Goal: Obtain resource: Download file/media

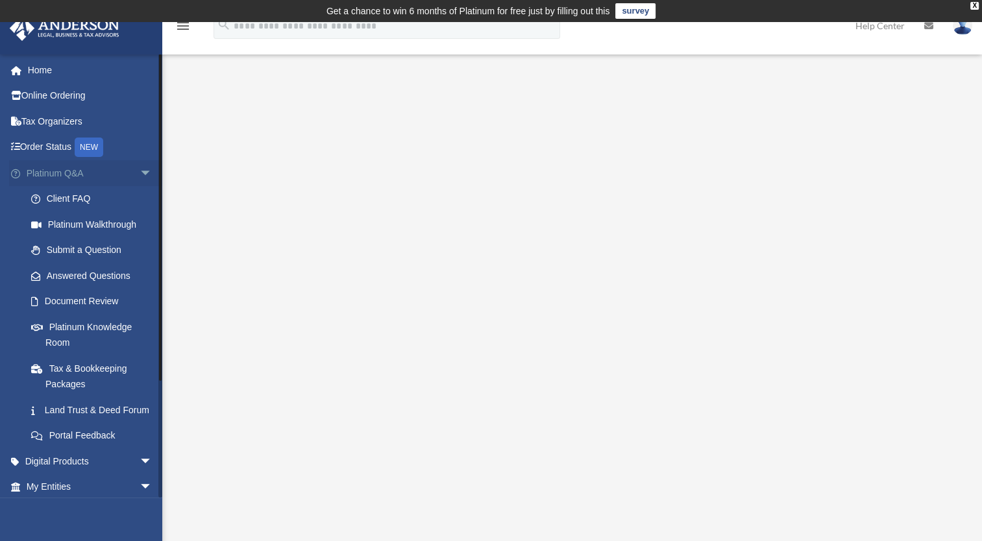
click at [110, 170] on link "Platinum Q&A arrow_drop_down" at bounding box center [90, 173] width 163 height 26
click at [139, 175] on span "arrow_drop_down" at bounding box center [152, 173] width 26 height 27
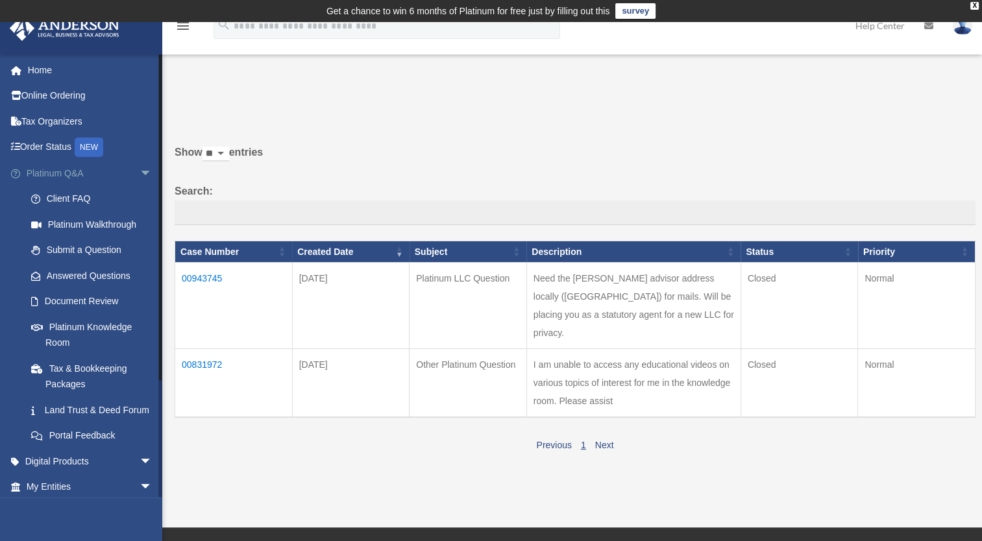
click at [139, 176] on span "arrow_drop_down" at bounding box center [152, 173] width 26 height 27
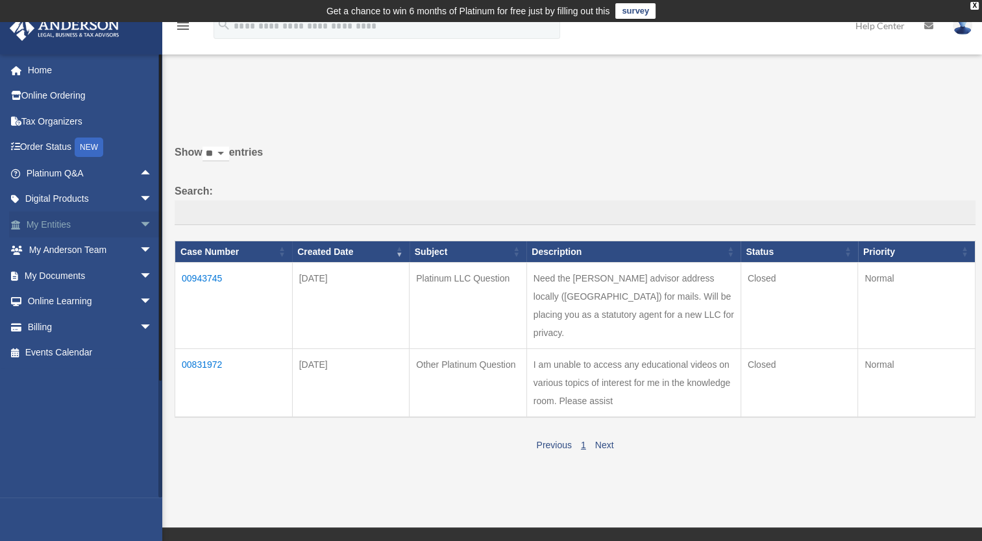
click at [139, 223] on span "arrow_drop_down" at bounding box center [152, 225] width 26 height 27
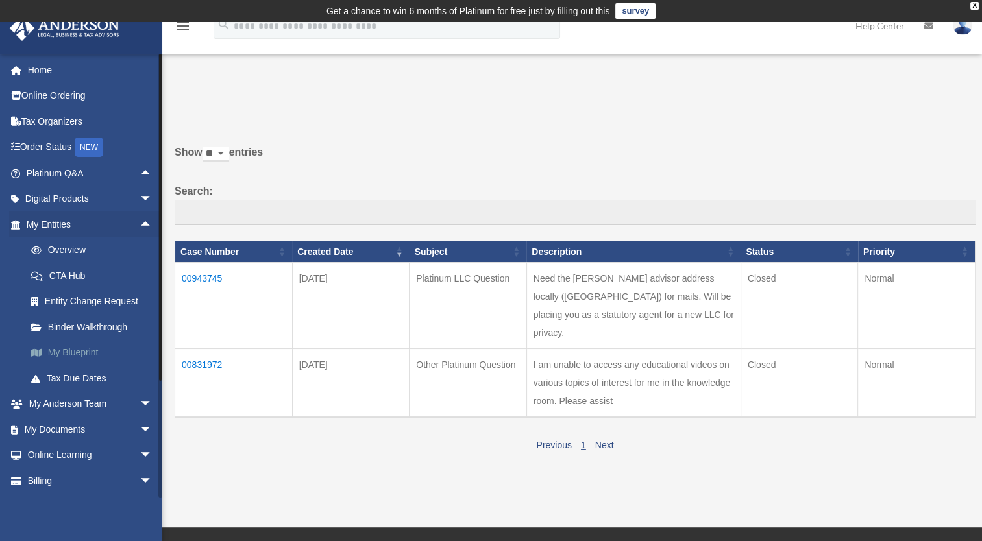
click at [86, 355] on link "My Blueprint" at bounding box center [95, 353] width 154 height 26
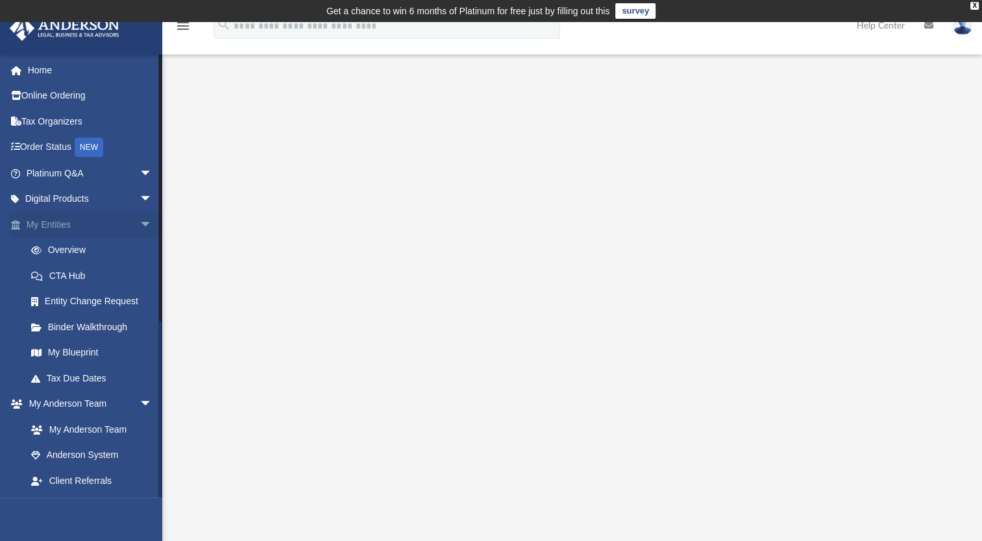
click at [139, 224] on span "arrow_drop_down" at bounding box center [152, 225] width 26 height 27
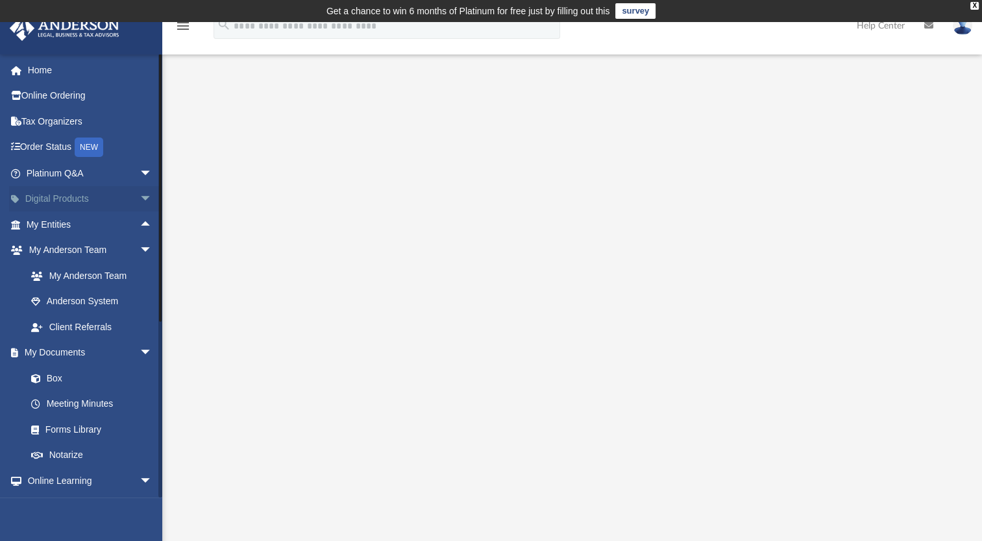
click at [139, 201] on span "arrow_drop_down" at bounding box center [152, 199] width 26 height 27
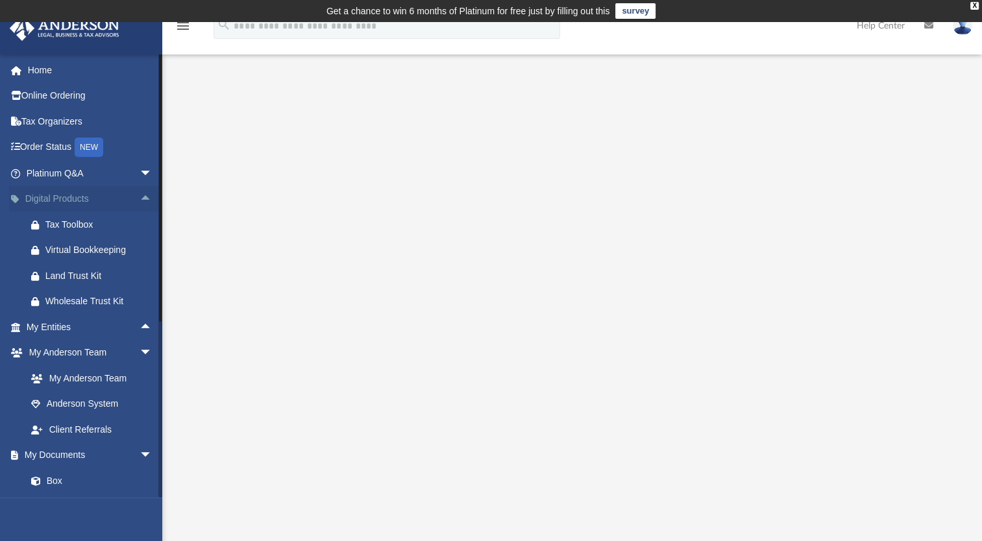
click at [139, 201] on span "arrow_drop_up" at bounding box center [152, 199] width 26 height 27
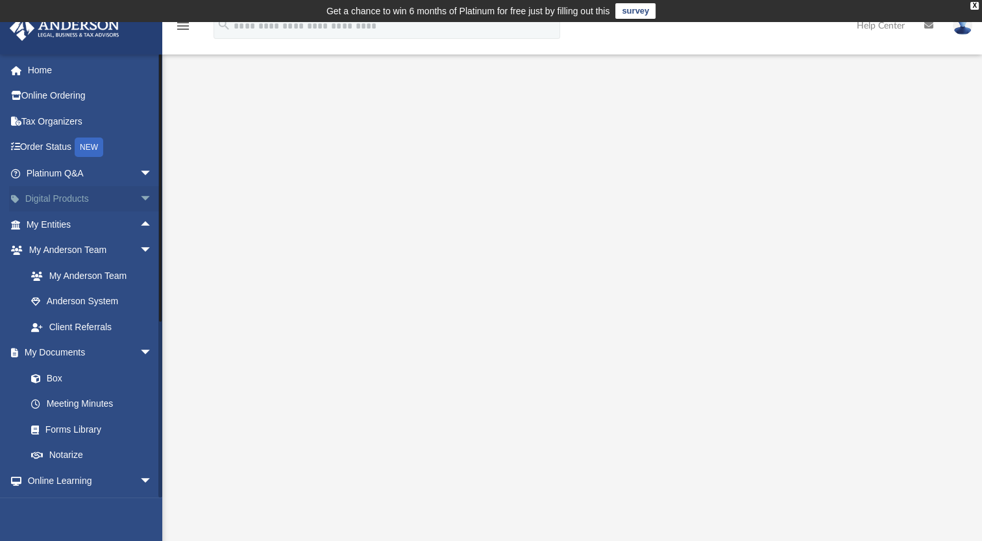
click at [139, 201] on span "arrow_drop_down" at bounding box center [152, 199] width 26 height 27
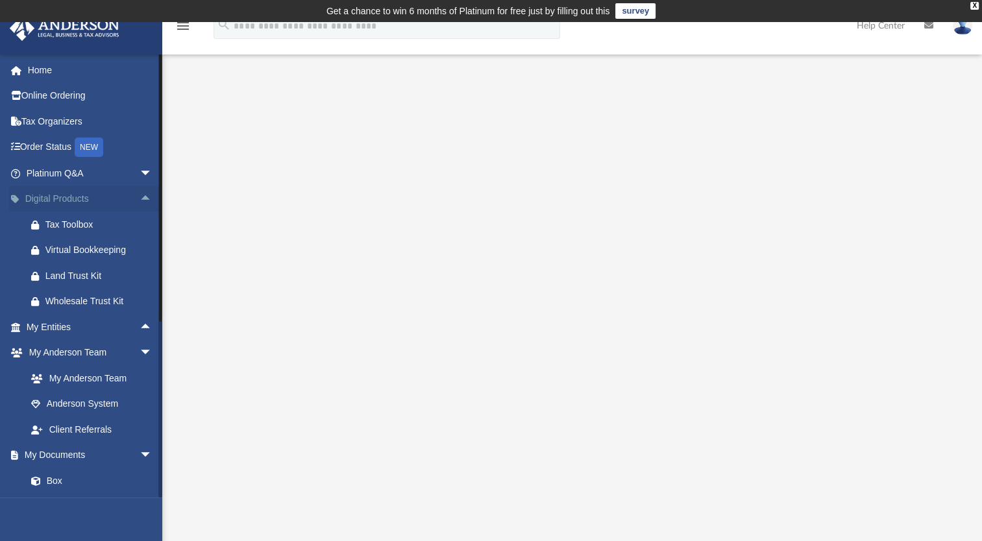
click at [139, 199] on span "arrow_drop_up" at bounding box center [152, 199] width 26 height 27
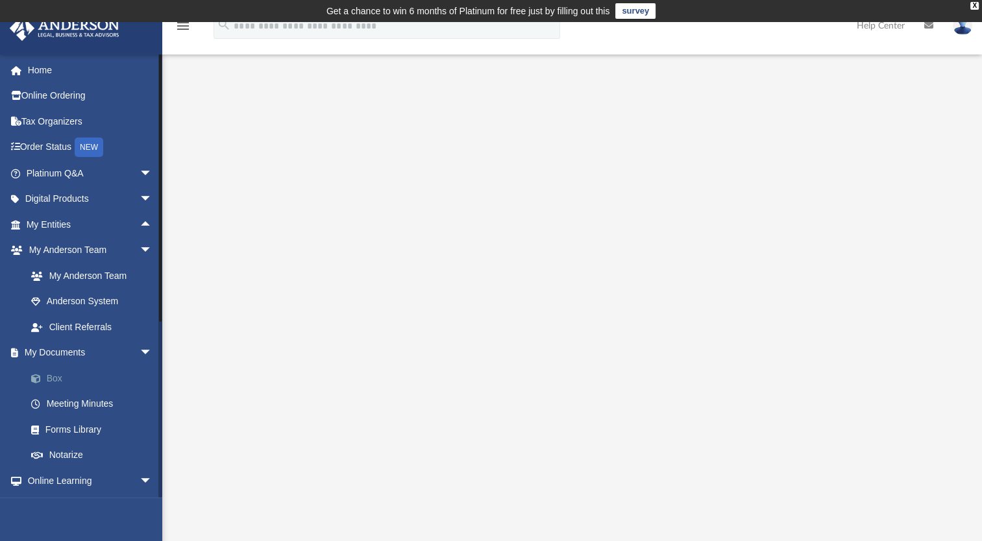
click at [58, 383] on link "Box" at bounding box center [95, 378] width 154 height 26
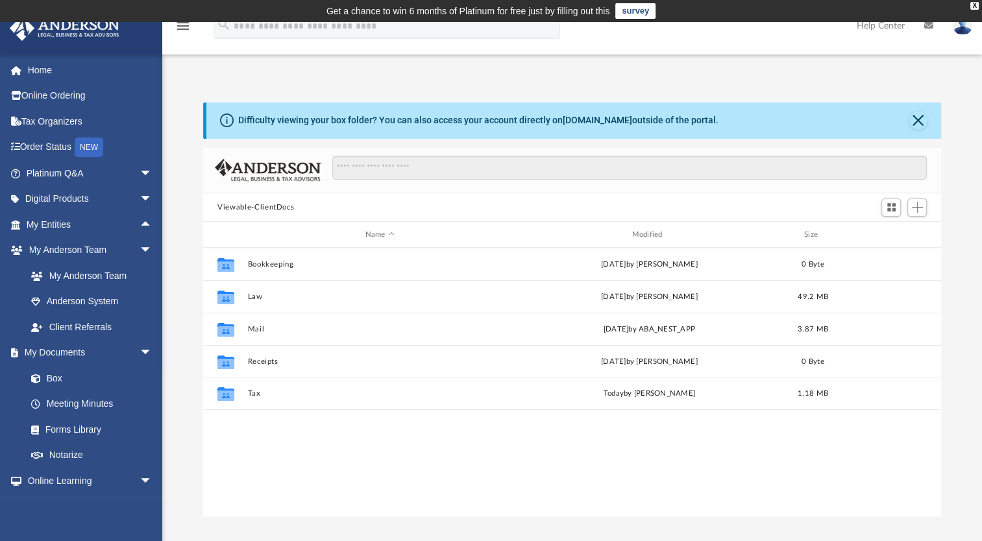
scroll to position [285, 727]
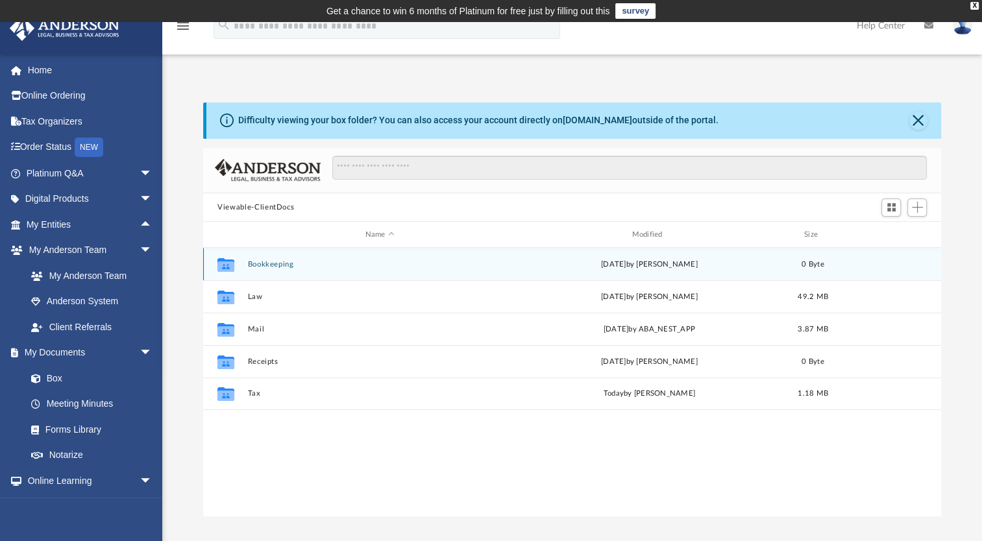
click at [269, 260] on button "Bookkeeping" at bounding box center [380, 264] width 264 height 8
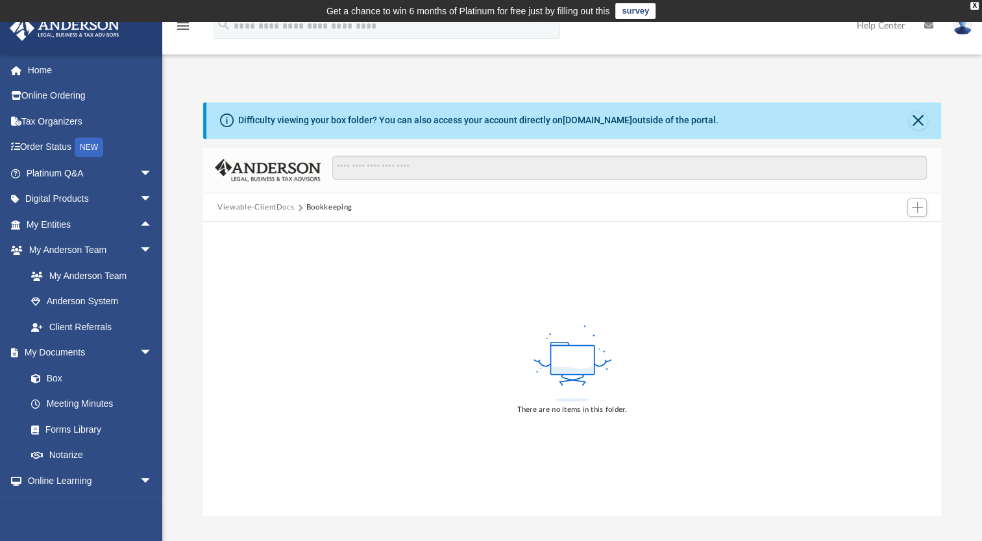
click at [252, 198] on div "Viewable-ClientDocs Bookkeeping" at bounding box center [572, 207] width 738 height 29
click at [250, 204] on button "Viewable-ClientDocs" at bounding box center [255, 208] width 77 height 12
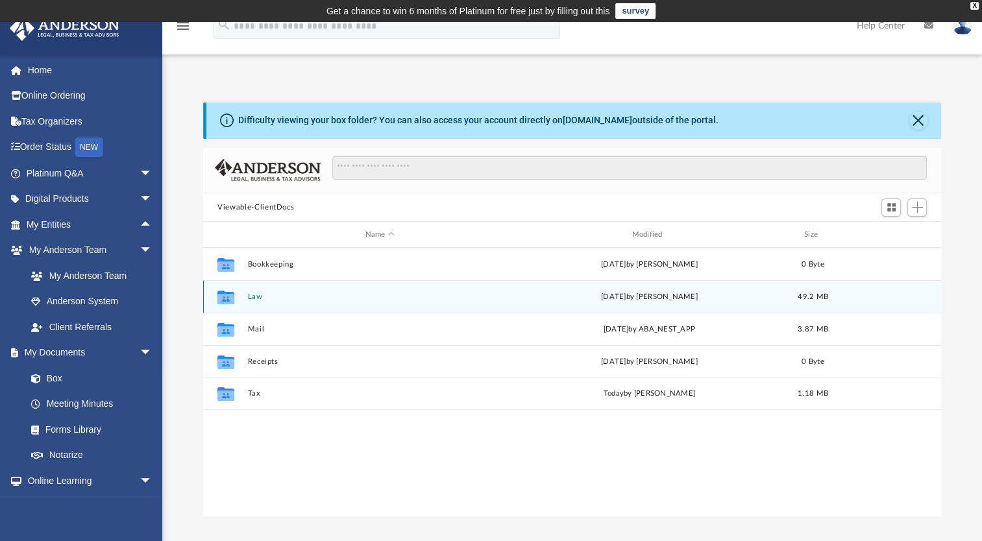
click at [251, 302] on div "Collaborated Folder Law [DATE] by [PERSON_NAME] 49.2 MB" at bounding box center [572, 296] width 738 height 32
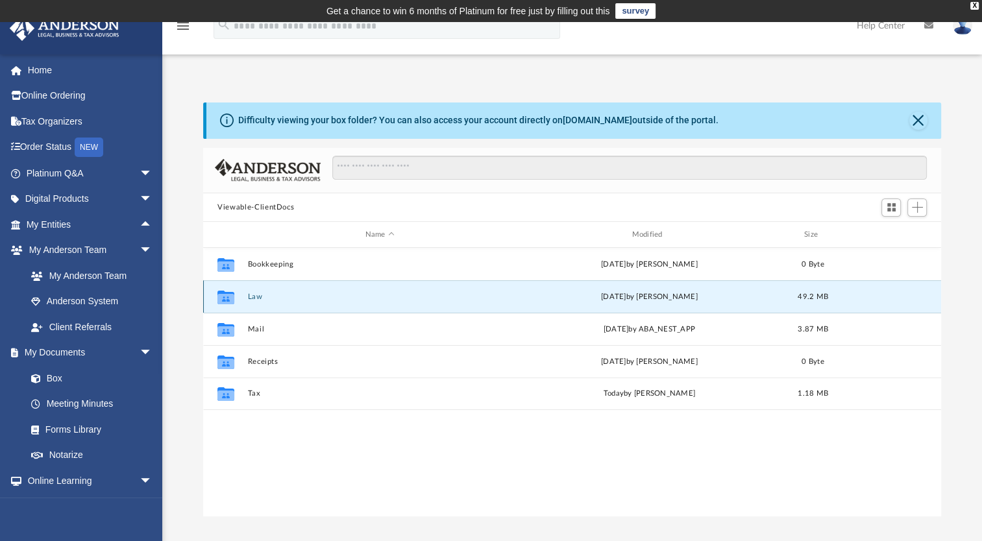
click at [252, 299] on button "Law" at bounding box center [380, 297] width 264 height 8
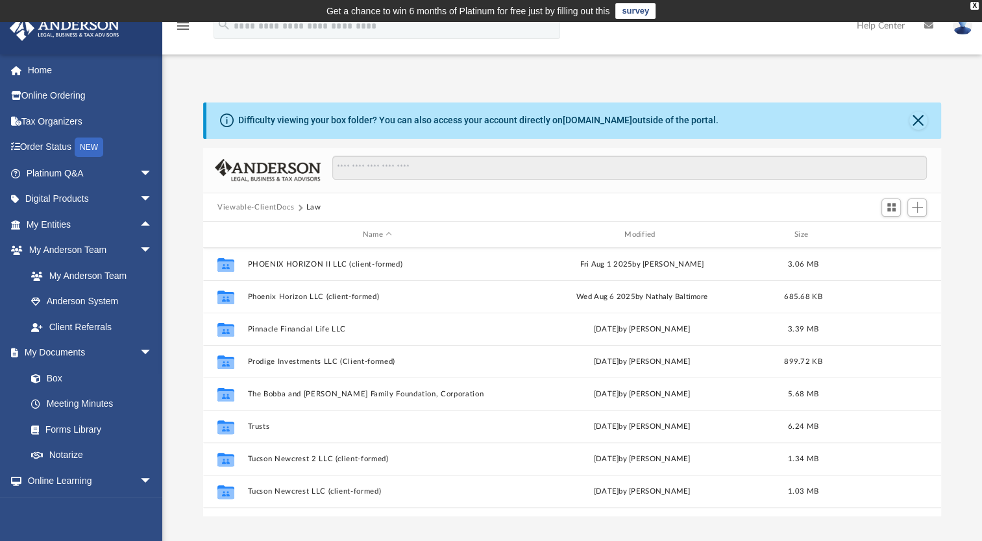
scroll to position [509, 0]
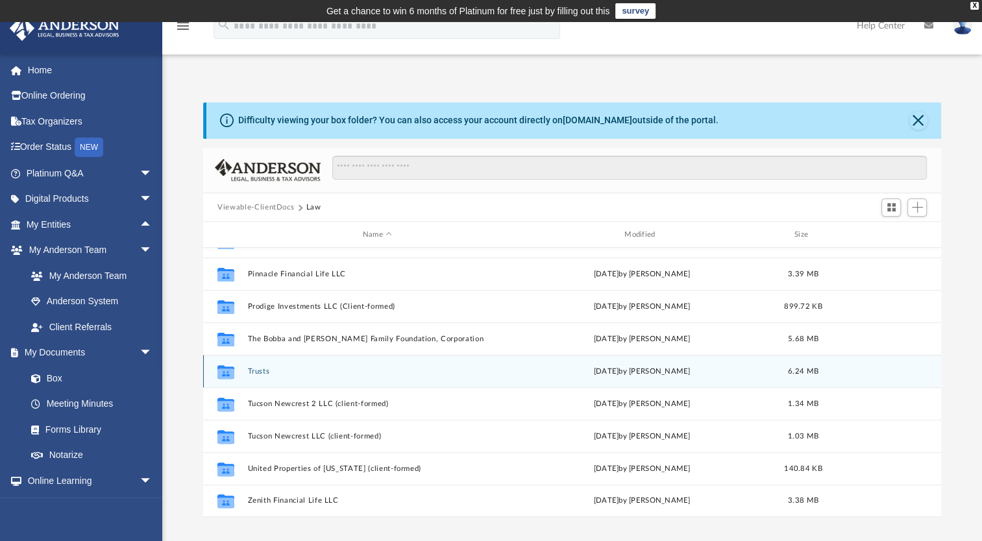
click at [262, 372] on button "Trusts" at bounding box center [377, 371] width 259 height 8
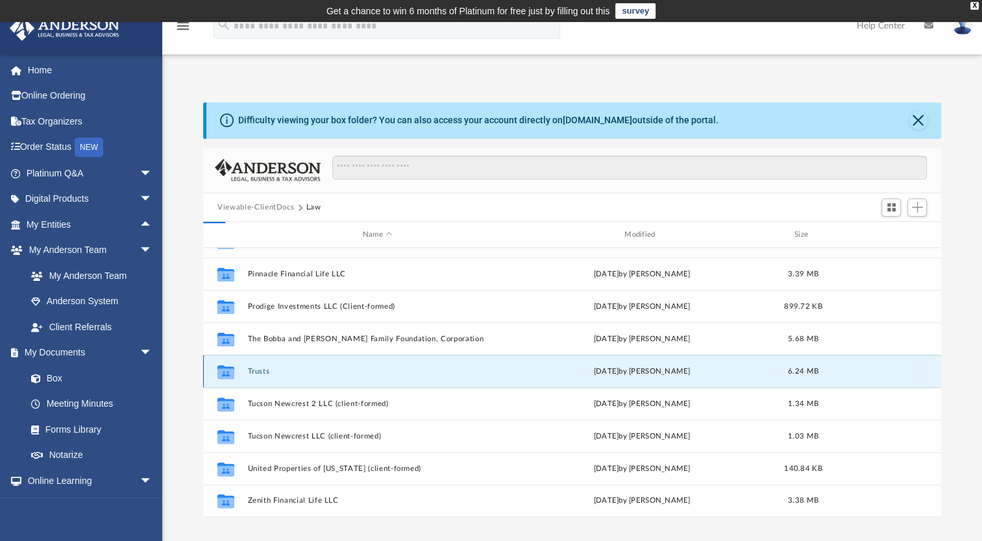
scroll to position [0, 0]
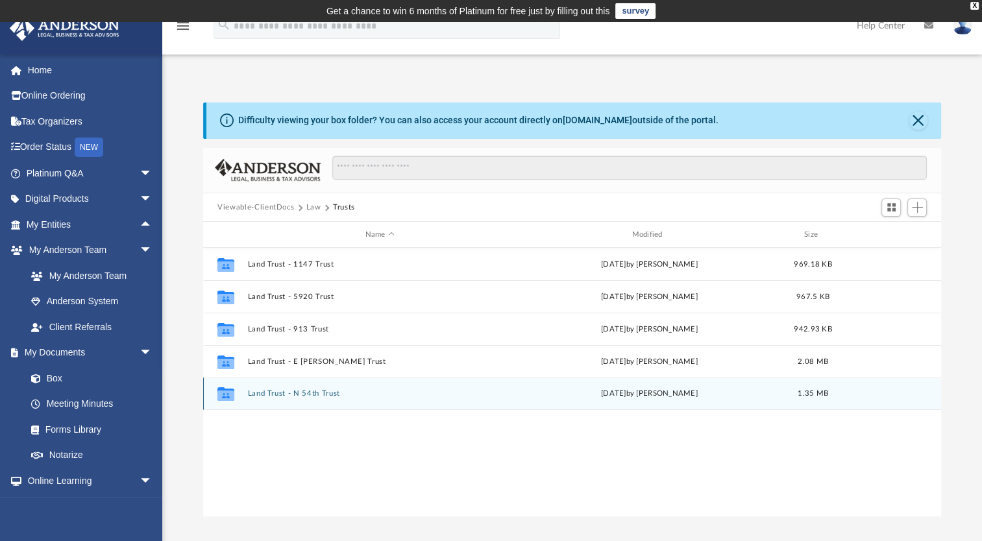
click at [286, 393] on button "Land Trust - N 54th Trust" at bounding box center [380, 393] width 264 height 8
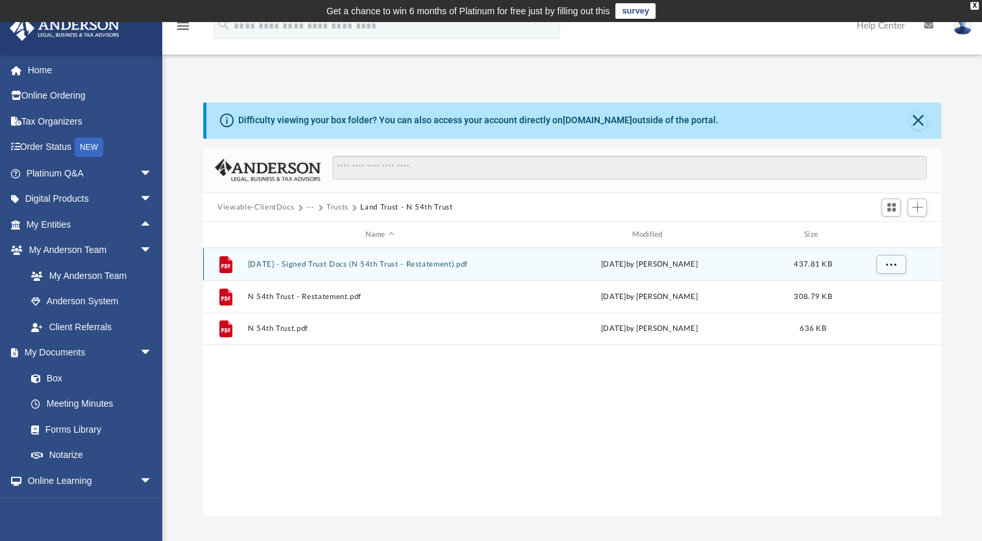
click at [334, 261] on button "2025.07.29 - Signed Trust Docs (N 54th Trust - Restatement).pdf" at bounding box center [380, 264] width 264 height 8
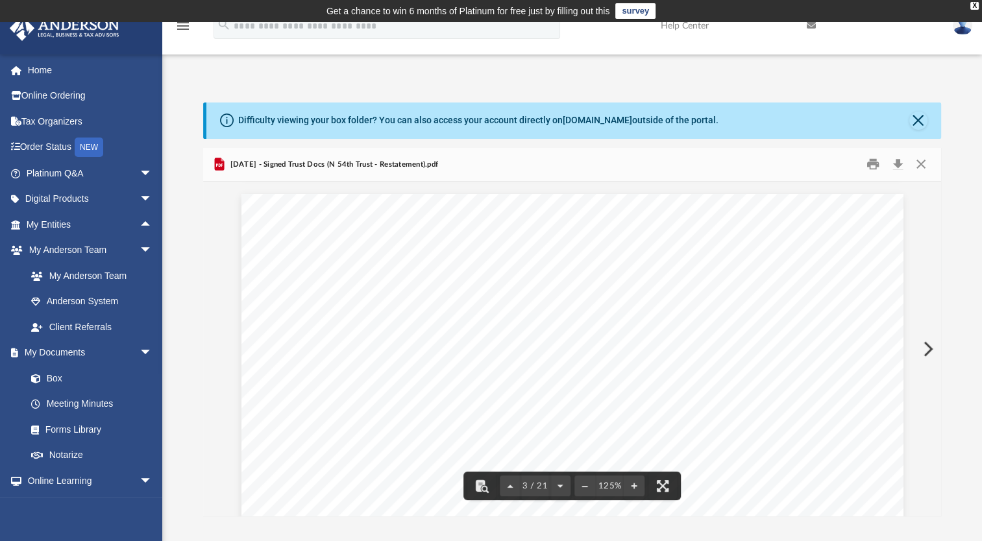
scroll to position [1687, 0]
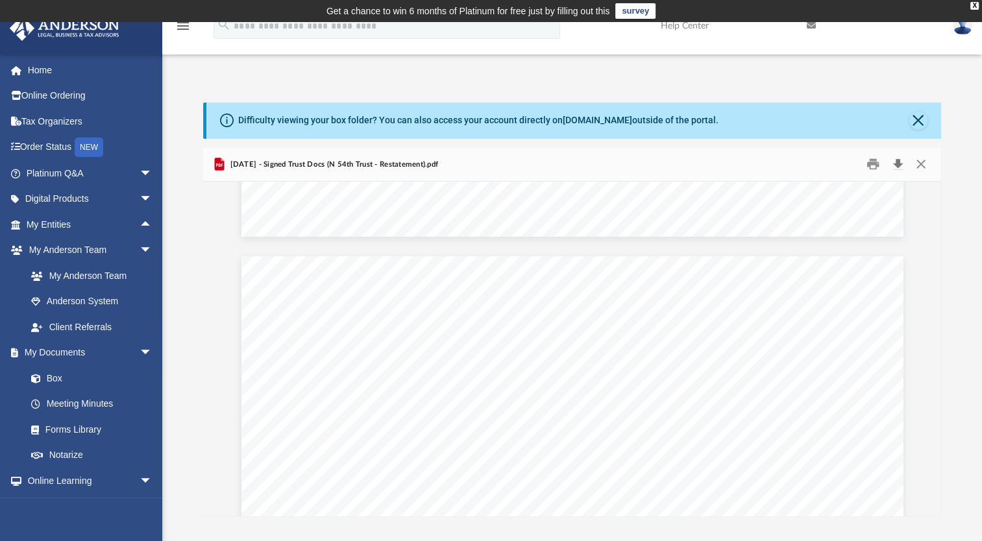
click at [901, 161] on button "Download" at bounding box center [897, 164] width 23 height 20
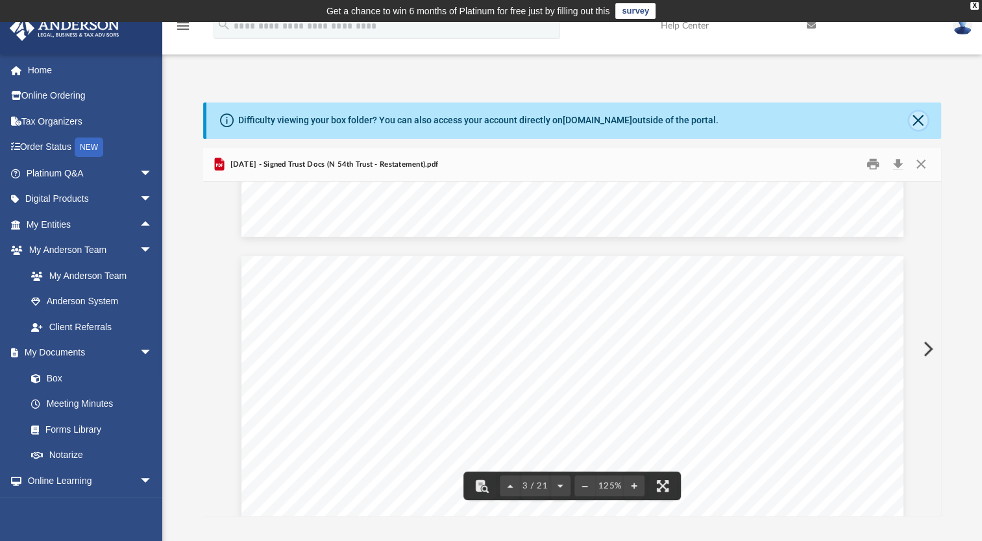
click at [919, 120] on button "Close" at bounding box center [918, 121] width 18 height 18
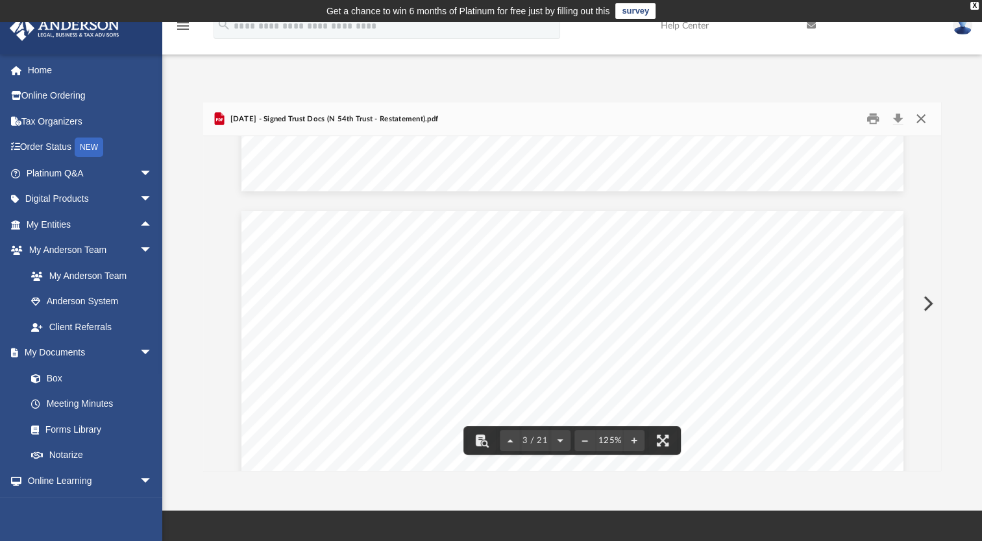
click at [916, 114] on button "Close" at bounding box center [919, 119] width 23 height 20
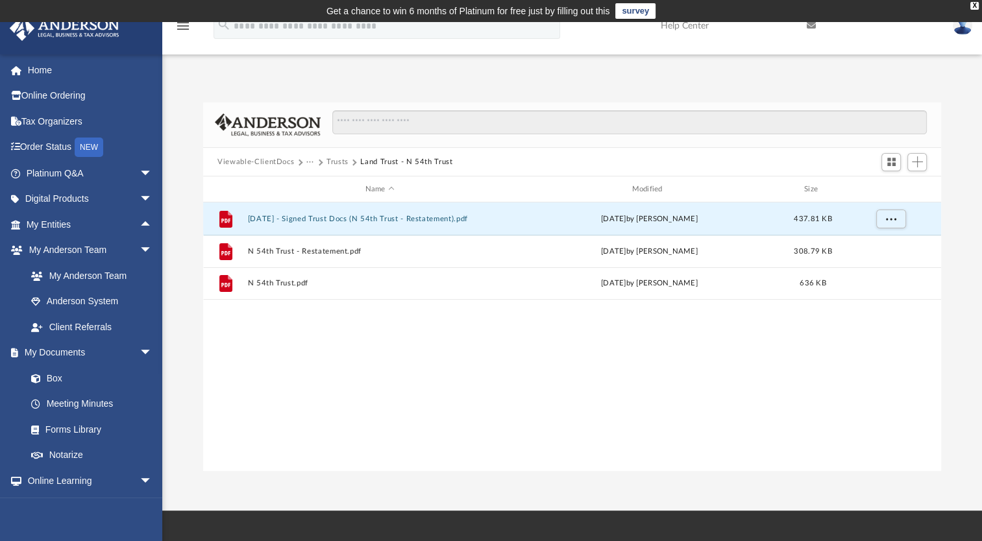
click at [340, 159] on button "Trusts" at bounding box center [337, 162] width 22 height 12
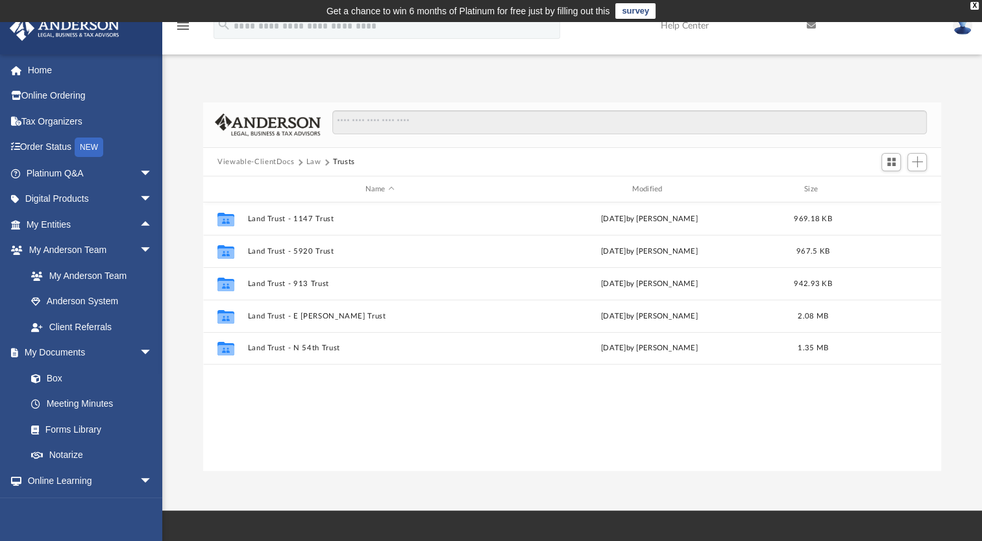
click at [306, 158] on button "Law" at bounding box center [313, 162] width 15 height 12
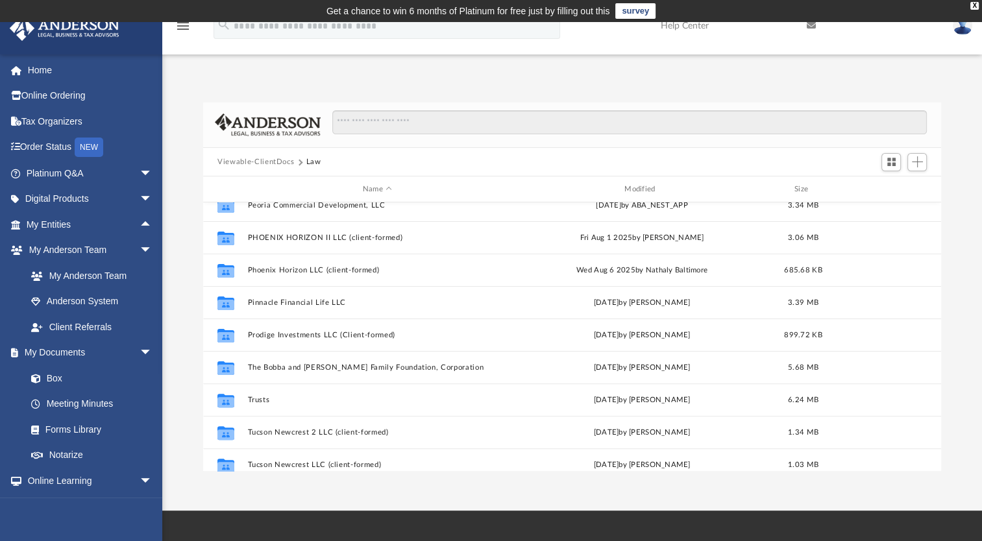
scroll to position [454, 0]
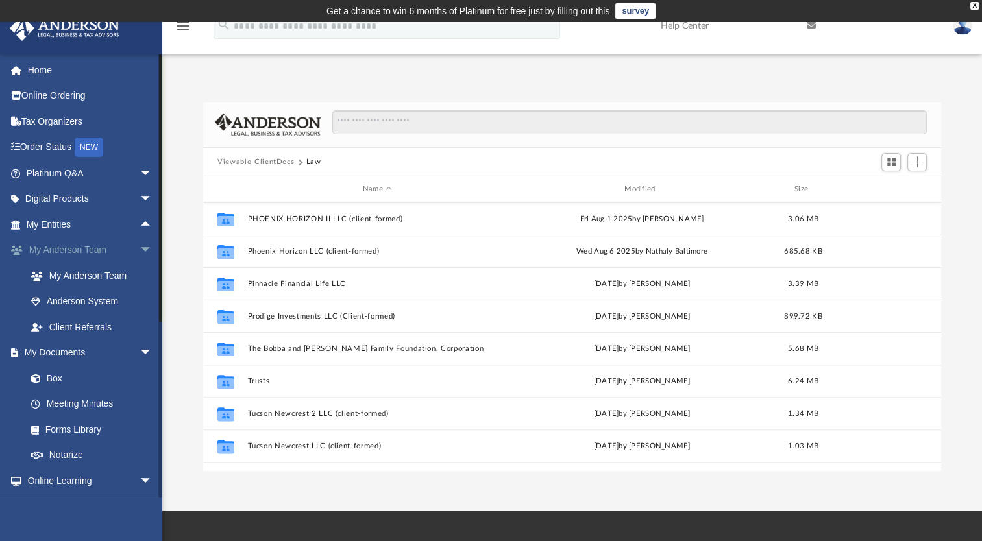
click at [84, 248] on link "My Anderson Team arrow_drop_down" at bounding box center [90, 250] width 163 height 26
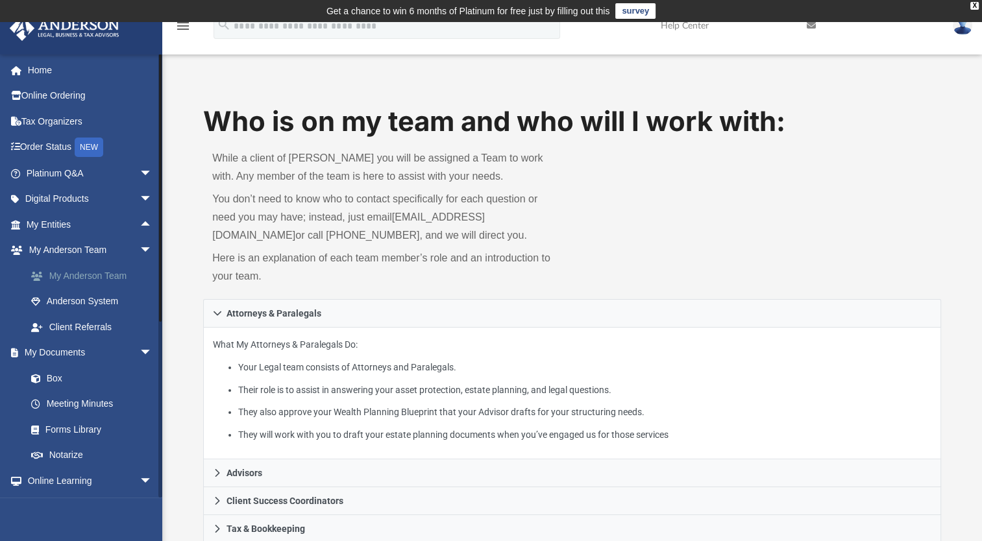
click at [90, 271] on link "My Anderson Team" at bounding box center [95, 276] width 154 height 26
click at [84, 300] on link "Anderson System" at bounding box center [95, 302] width 154 height 26
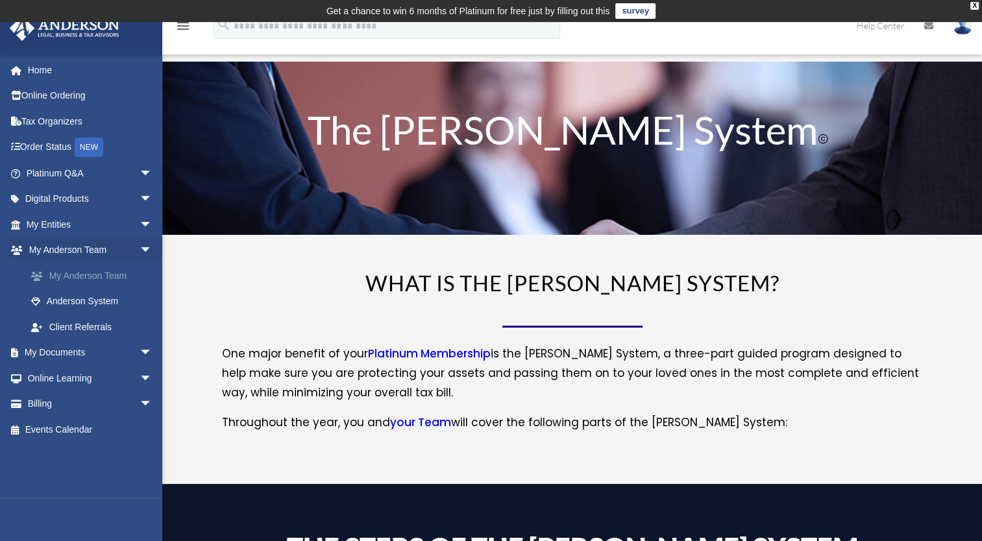
click at [86, 274] on link "My Anderson Team" at bounding box center [95, 276] width 154 height 26
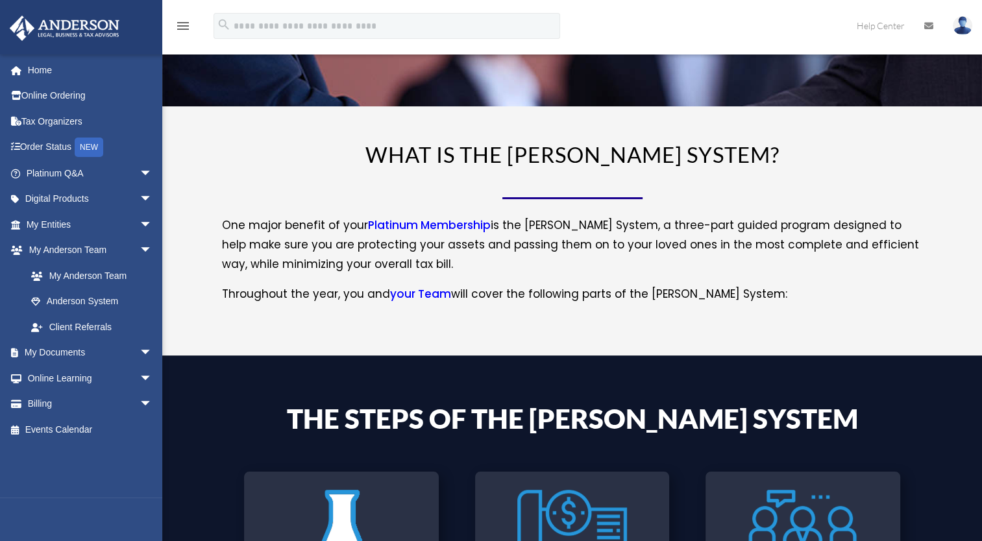
scroll to position [130, 0]
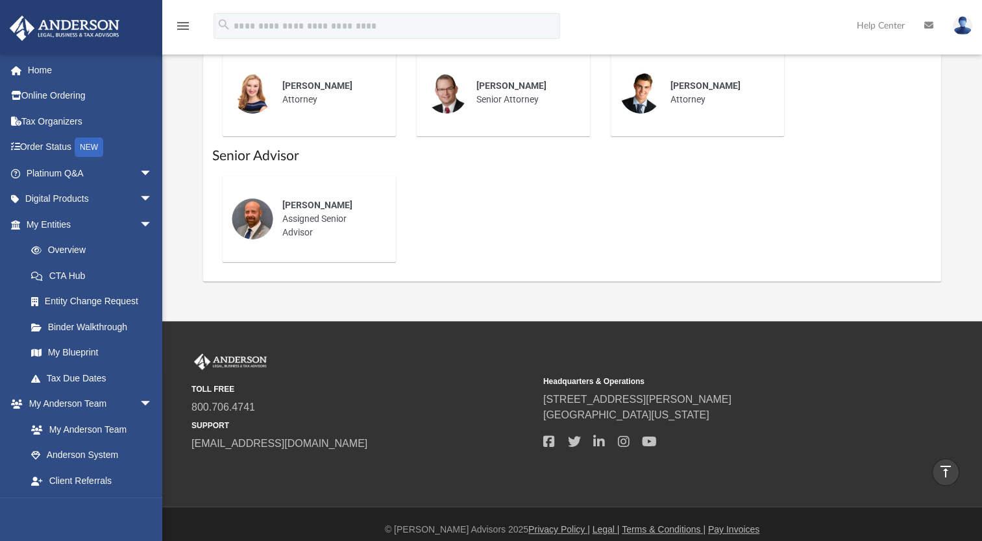
scroll to position [615, 0]
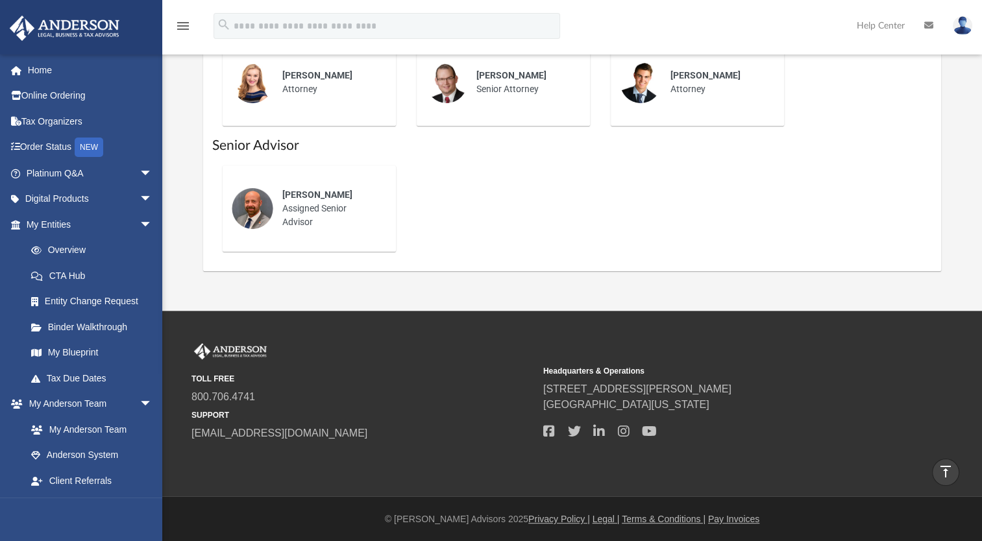
drag, startPoint x: 677, startPoint y: 403, endPoint x: 540, endPoint y: 388, distance: 138.4
click at [540, 388] on div "TOLL FREE 800.706.4741 SUPPORT [EMAIL_ADDRESS][DOMAIN_NAME] Headquarters & Oper…" at bounding box center [571, 392] width 761 height 99
copy div "[STREET_ADDRESS][PERSON_NAME][US_STATE]"
click at [139, 221] on span "arrow_drop_down" at bounding box center [152, 225] width 26 height 27
